Goal: Use online tool/utility: Utilize a website feature to perform a specific function

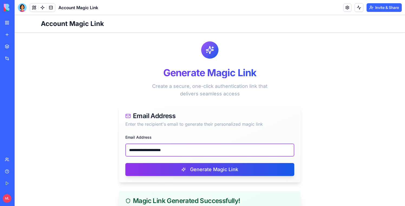
click at [157, 153] on input "**********" at bounding box center [209, 150] width 169 height 13
paste input "email"
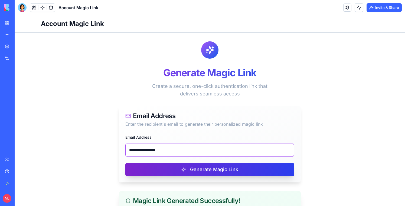
type input "**********"
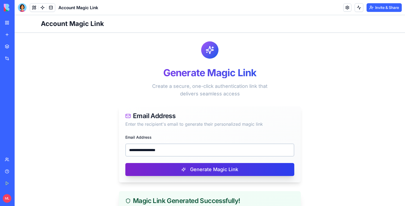
click at [159, 170] on button "Generate Magic Link" at bounding box center [209, 169] width 169 height 13
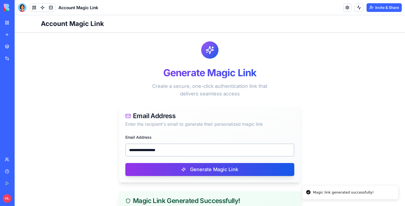
scroll to position [90, 0]
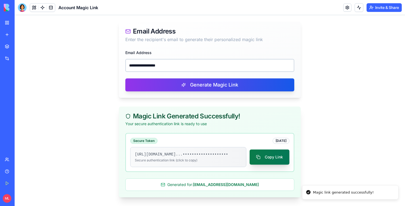
click at [264, 150] on button "Copy Link" at bounding box center [269, 157] width 40 height 15
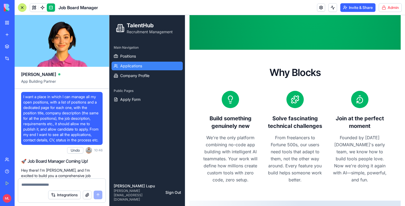
scroll to position [6559, 0]
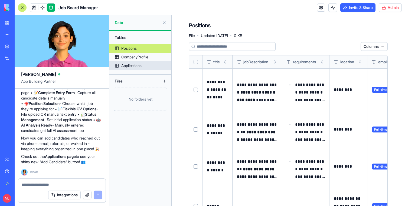
click at [133, 67] on div "Applications" at bounding box center [131, 65] width 20 height 5
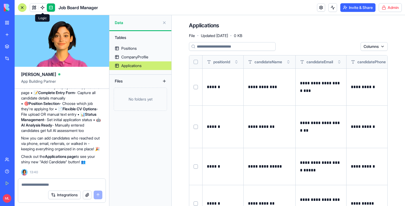
click at [40, 6] on span at bounding box center [42, 7] width 15 height 15
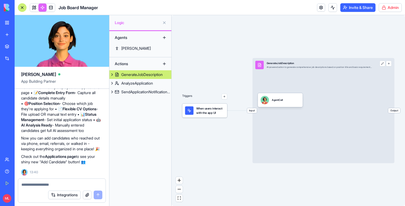
click at [138, 72] on div "GenerateJobDescription" at bounding box center [141, 74] width 41 height 5
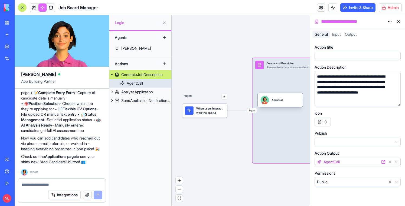
click at [286, 103] on div "AgentCall" at bounding box center [279, 100] width 39 height 8
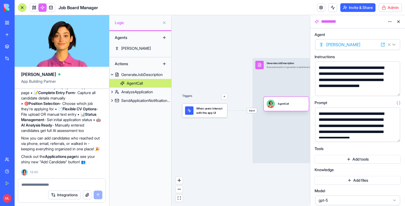
drag, startPoint x: 291, startPoint y: 103, endPoint x: 291, endPoint y: 107, distance: 3.8
click at [291, 107] on div "AgentCall" at bounding box center [285, 104] width 39 height 8
click at [341, 161] on button "Add tools" at bounding box center [357, 159] width 86 height 9
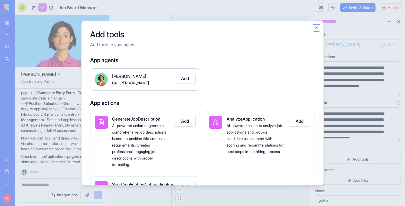
click at [315, 28] on button "Close" at bounding box center [315, 27] width 5 height 5
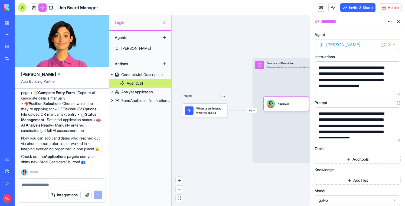
click at [362, 154] on div "Add tools" at bounding box center [357, 158] width 86 height 11
click at [358, 156] on button "Add tools" at bounding box center [357, 159] width 86 height 9
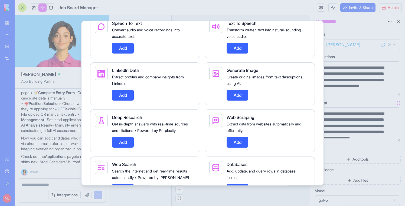
scroll to position [342, 0]
